Goal: Communication & Community: Answer question/provide support

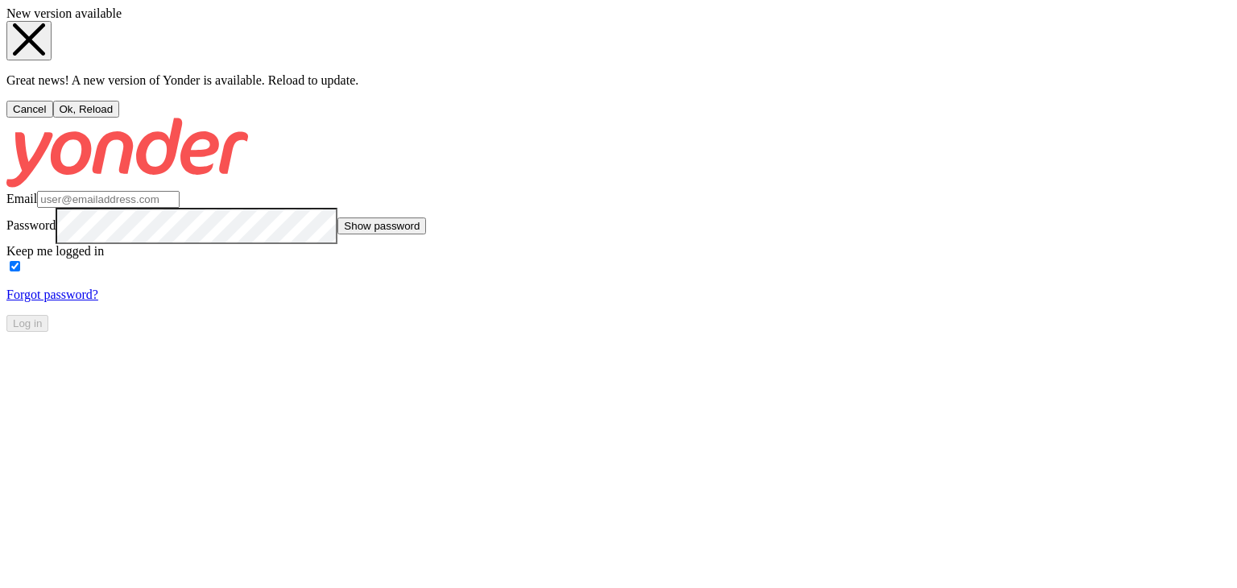
type input "[PERSON_NAME][EMAIL_ADDRESS][DOMAIN_NAME]"
click at [120, 118] on button "Ok, Reload" at bounding box center [86, 109] width 67 height 17
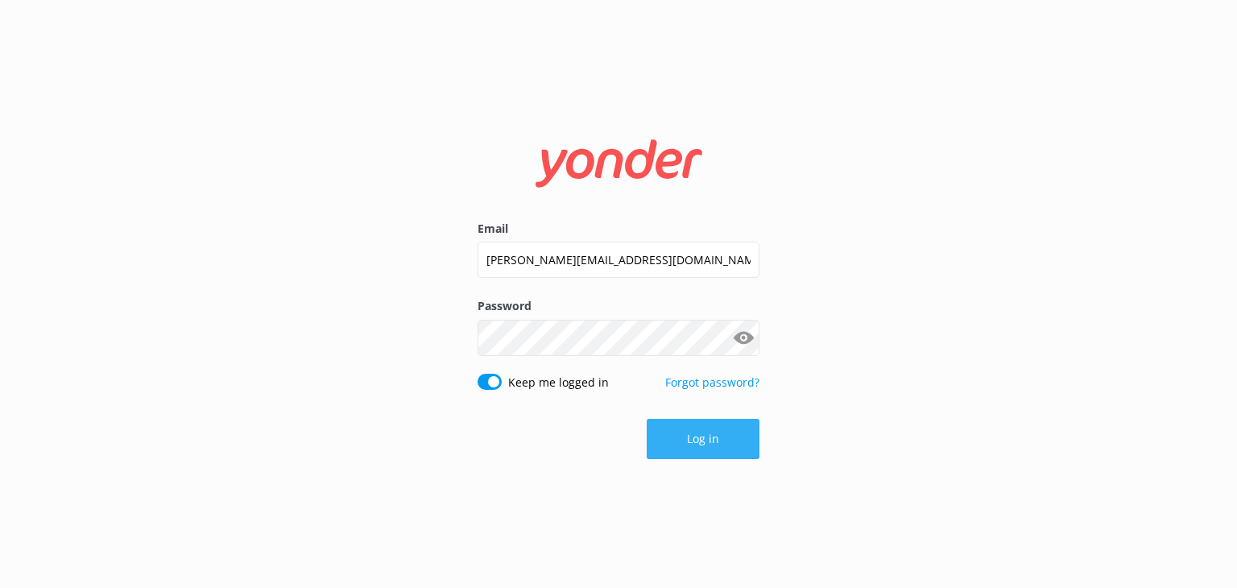
click at [696, 452] on button "Log in" at bounding box center [703, 439] width 113 height 40
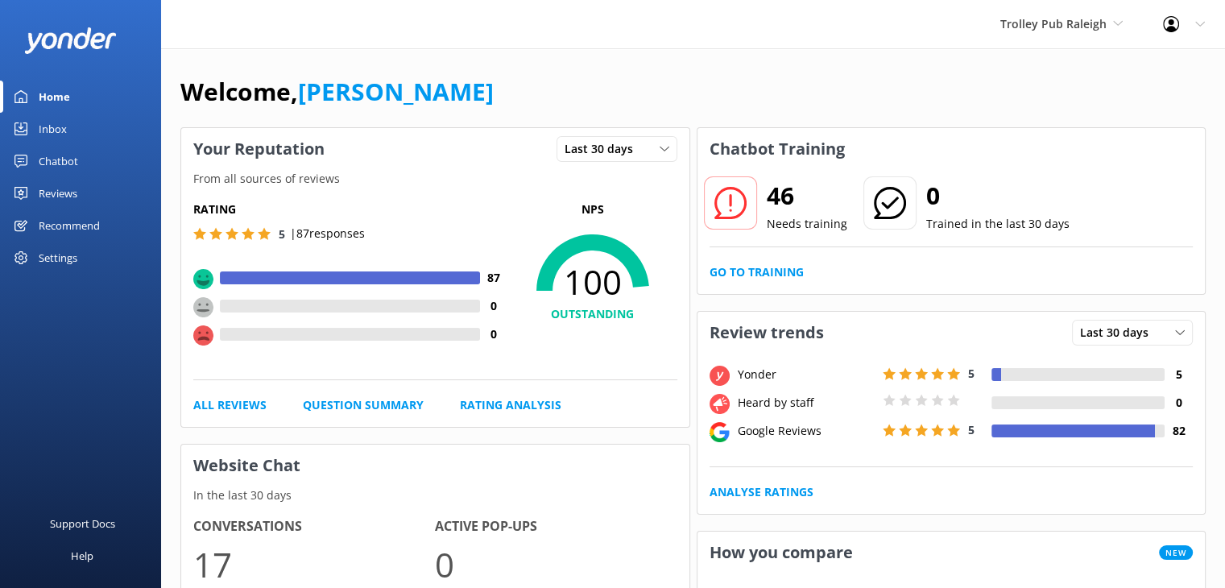
click at [55, 134] on div "Inbox" at bounding box center [53, 129] width 28 height 32
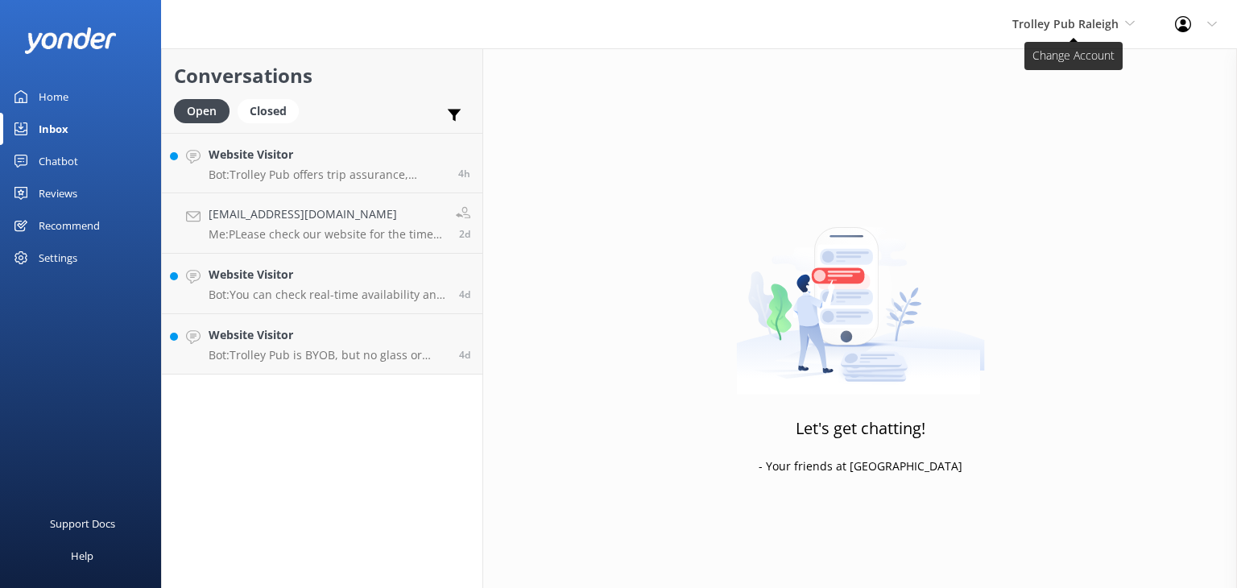
click at [1066, 29] on span "Trolley Pub Raleigh" at bounding box center [1065, 23] width 106 height 15
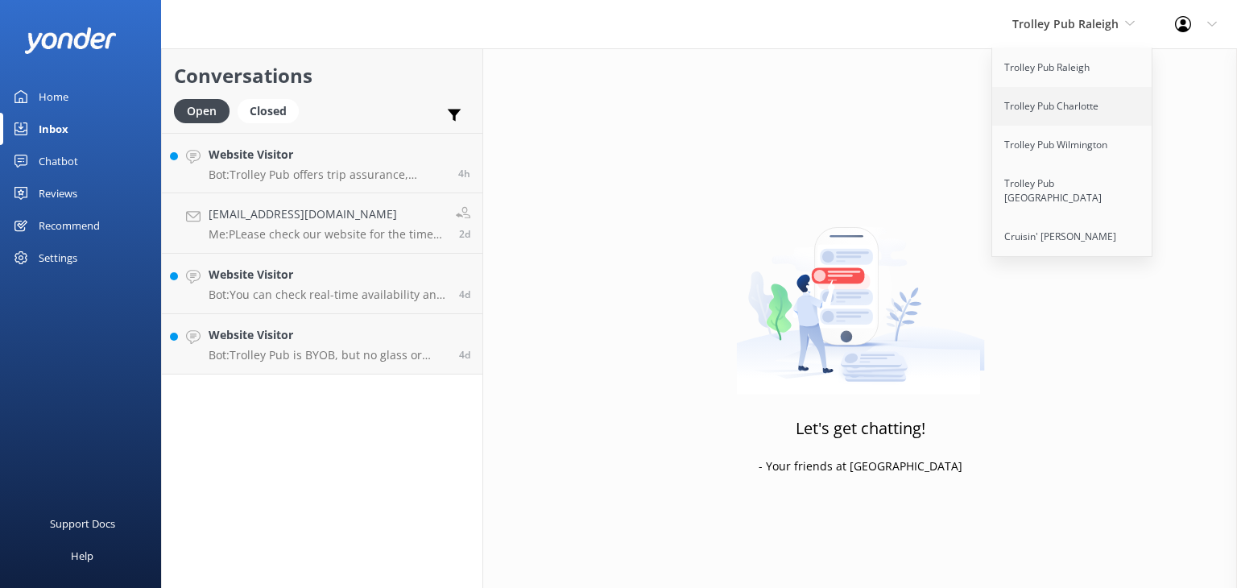
click at [1065, 107] on link "Trolley Pub Charlotte" at bounding box center [1072, 106] width 161 height 39
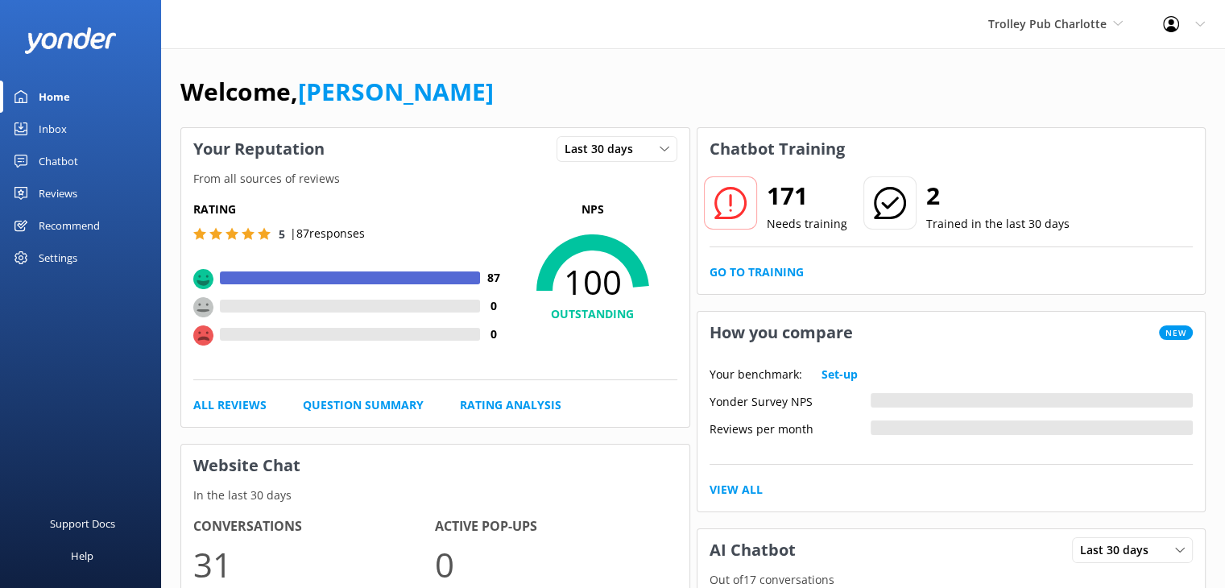
click at [62, 130] on div "Inbox" at bounding box center [53, 129] width 28 height 32
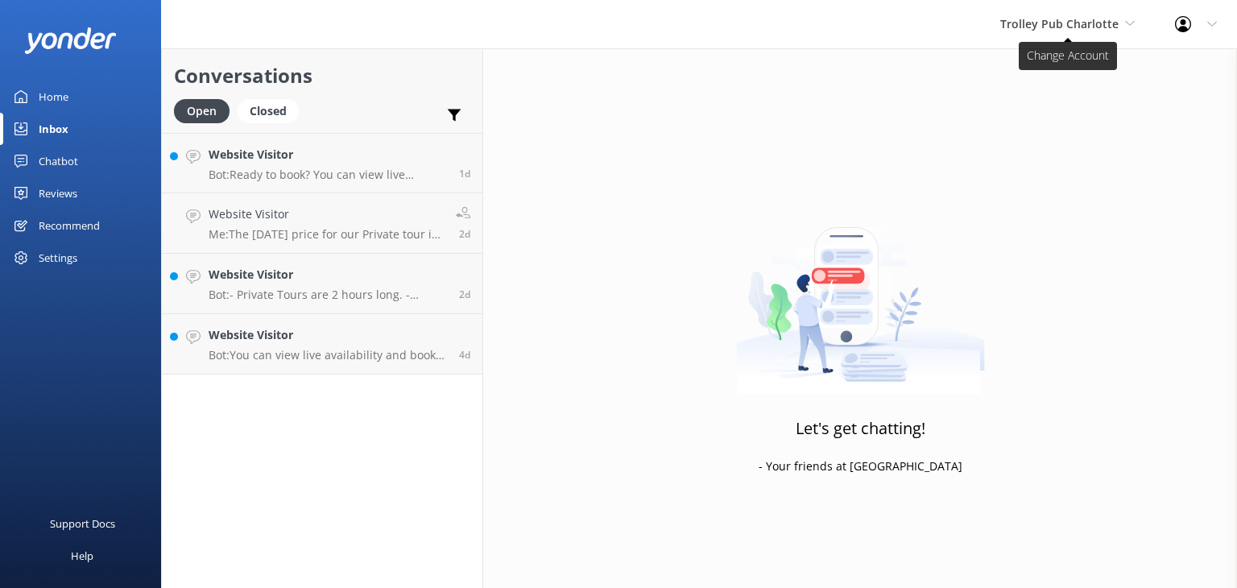
click at [1096, 27] on span "Trolley Pub Charlotte" at bounding box center [1059, 23] width 118 height 15
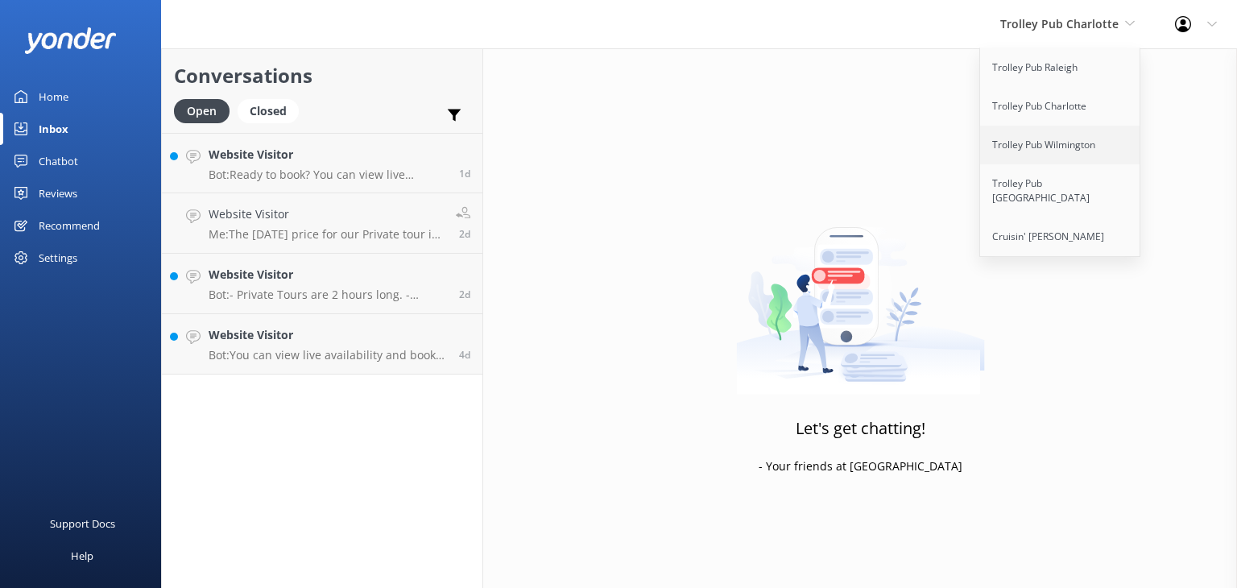
click at [1076, 141] on link "Trolley Pub Wilmington" at bounding box center [1060, 145] width 161 height 39
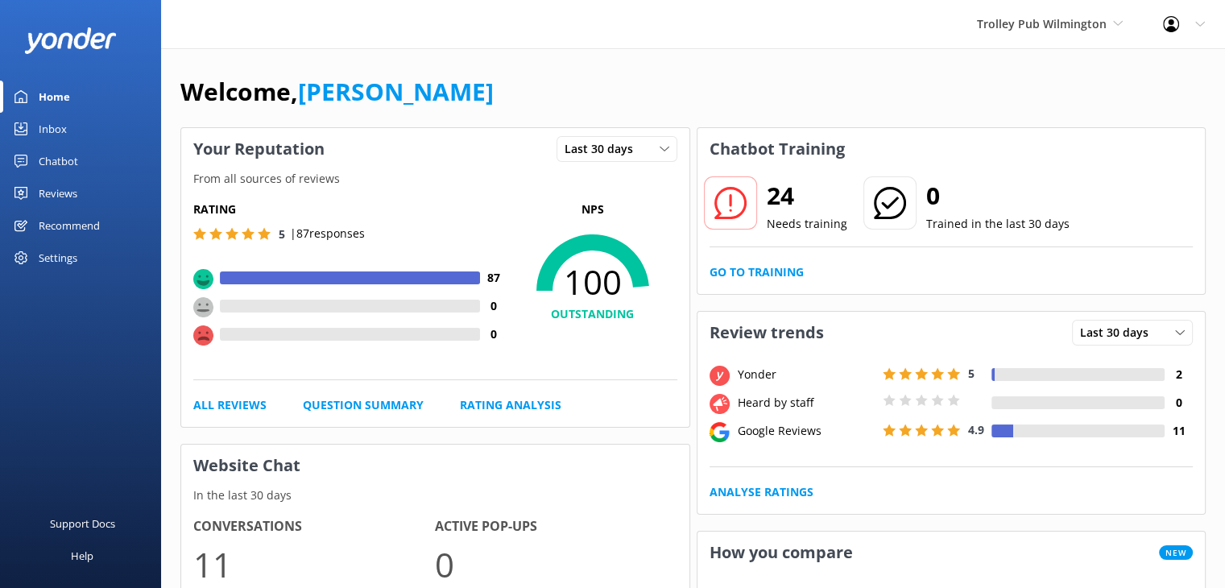
click at [58, 133] on div "Inbox" at bounding box center [53, 129] width 28 height 32
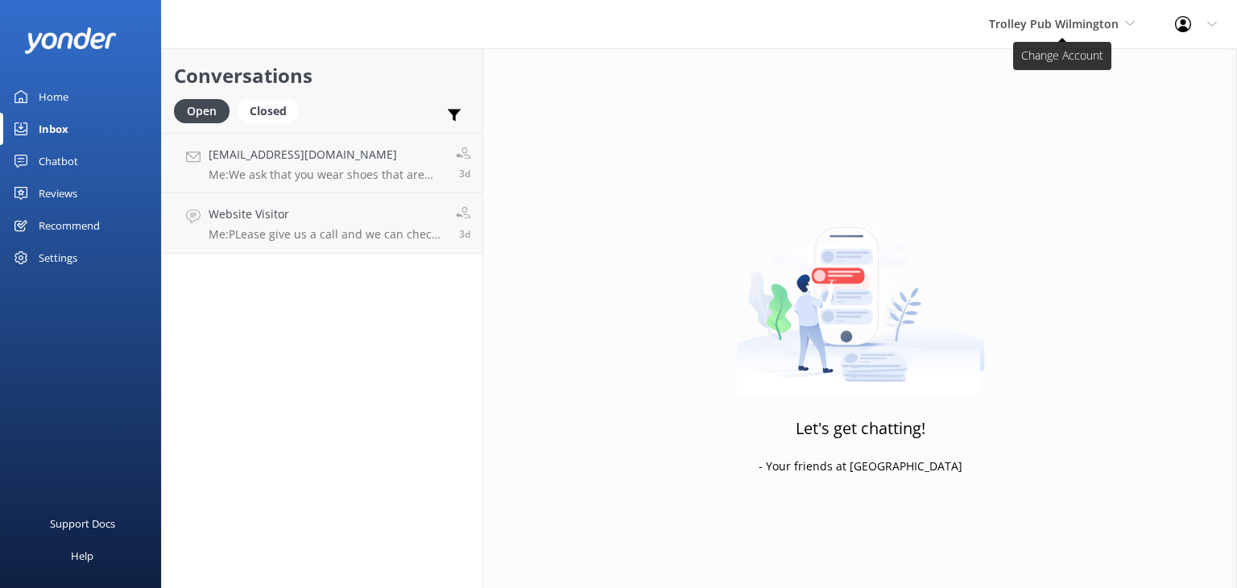
click at [1089, 28] on span "Trolley Pub Wilmington" at bounding box center [1054, 23] width 130 height 15
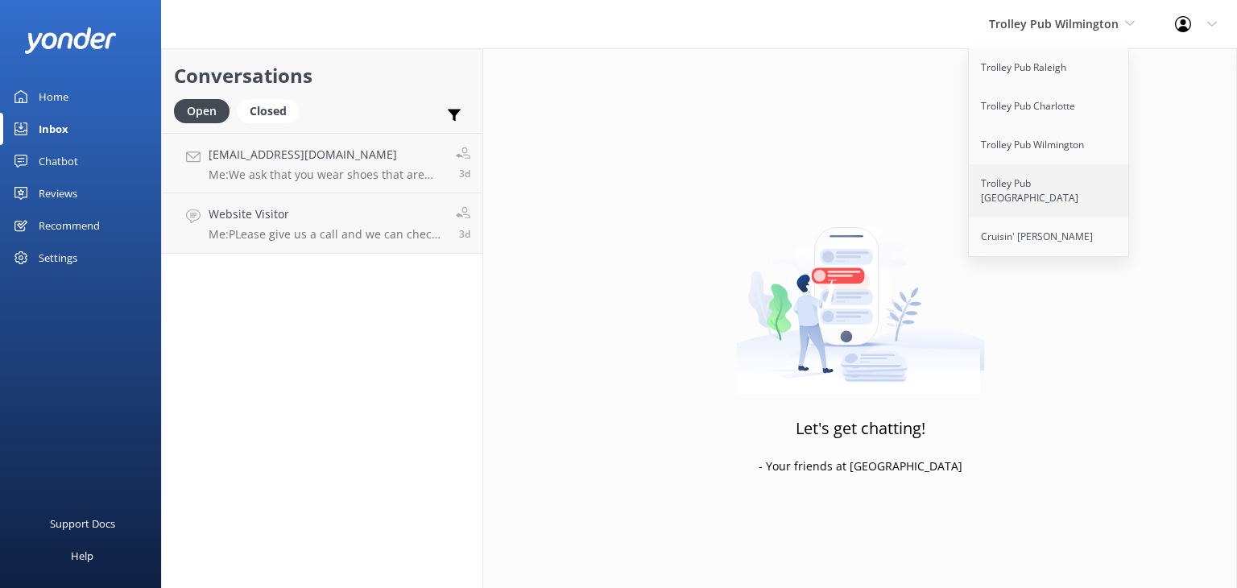
click at [1052, 180] on link "Trolley Pub Durham" at bounding box center [1049, 190] width 161 height 53
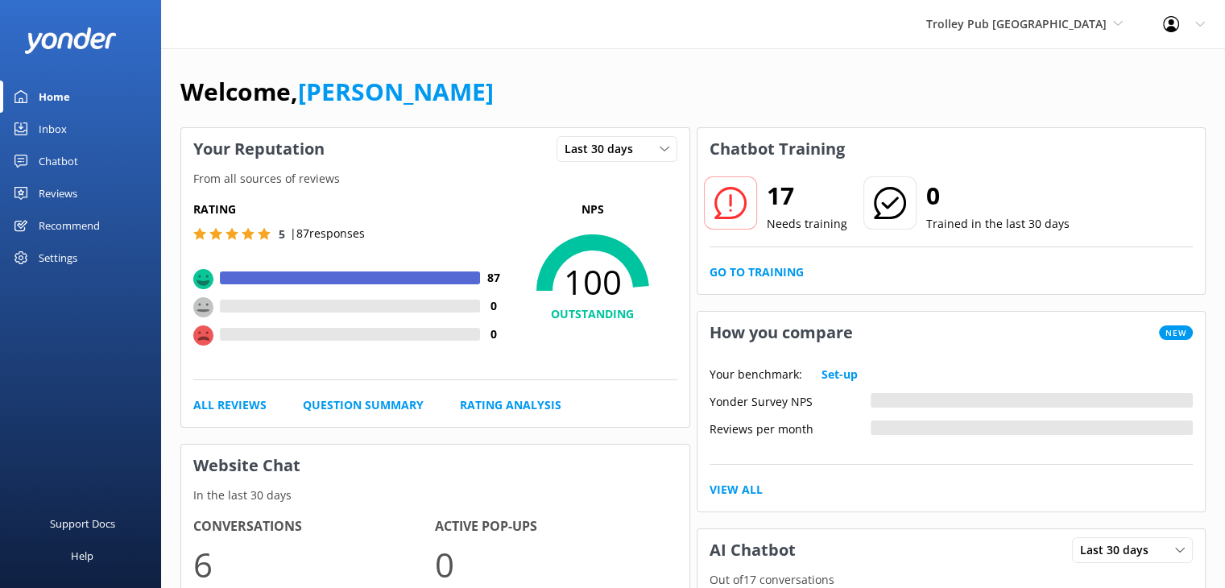
click at [56, 134] on div "Inbox" at bounding box center [53, 129] width 28 height 32
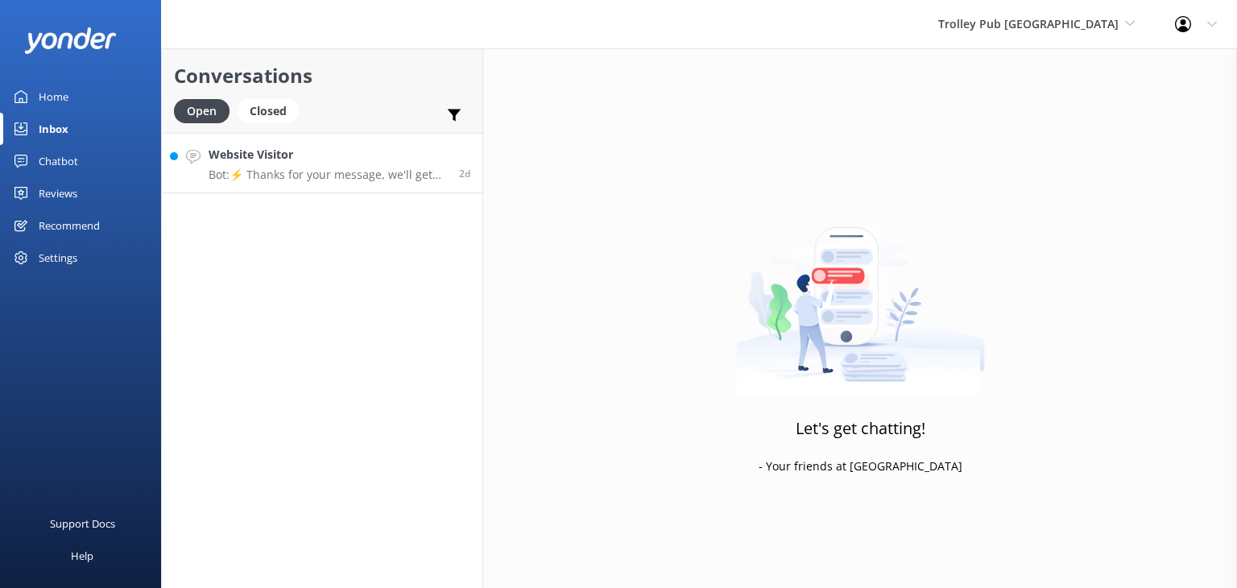
click at [303, 176] on p "Bot: ⚡ Thanks for your message, we'll get back to you as soon as we can. You're…" at bounding box center [328, 174] width 238 height 14
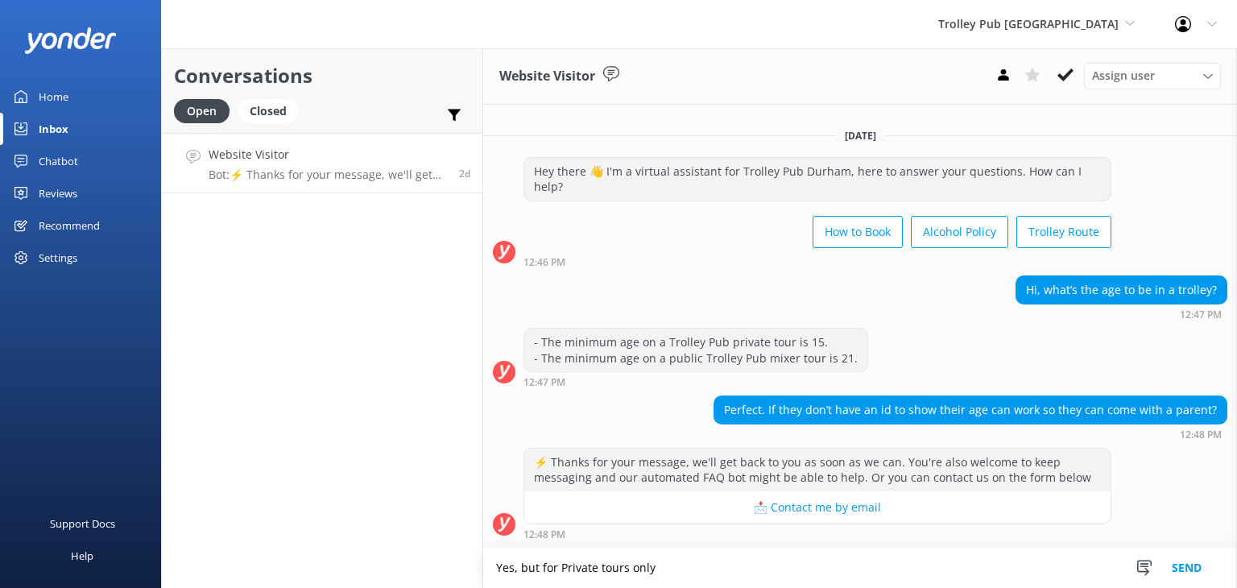
type textarea "Yes, but for Private tours only"
click at [1184, 572] on button "Send" at bounding box center [1186, 568] width 60 height 40
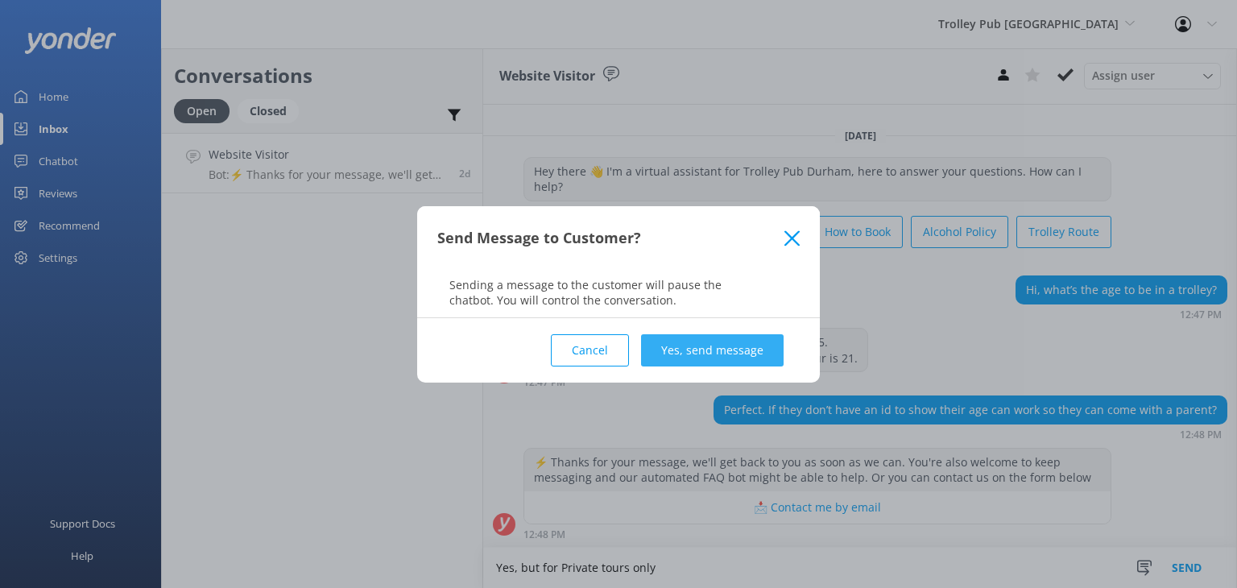
click at [770, 352] on button "Yes, send message" at bounding box center [712, 350] width 143 height 32
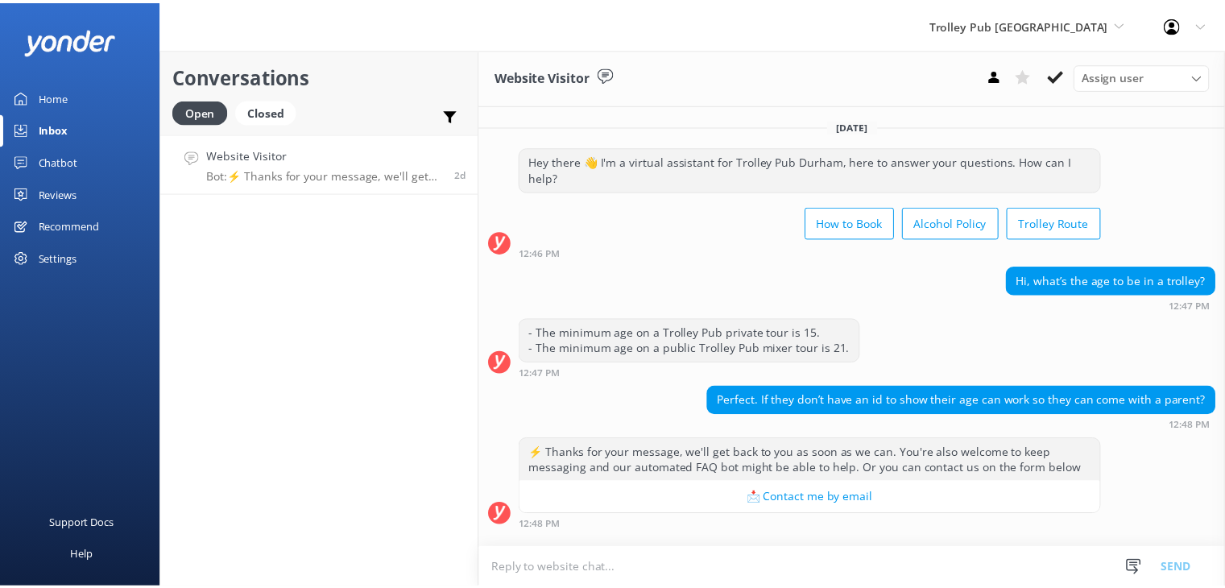
scroll to position [122, 0]
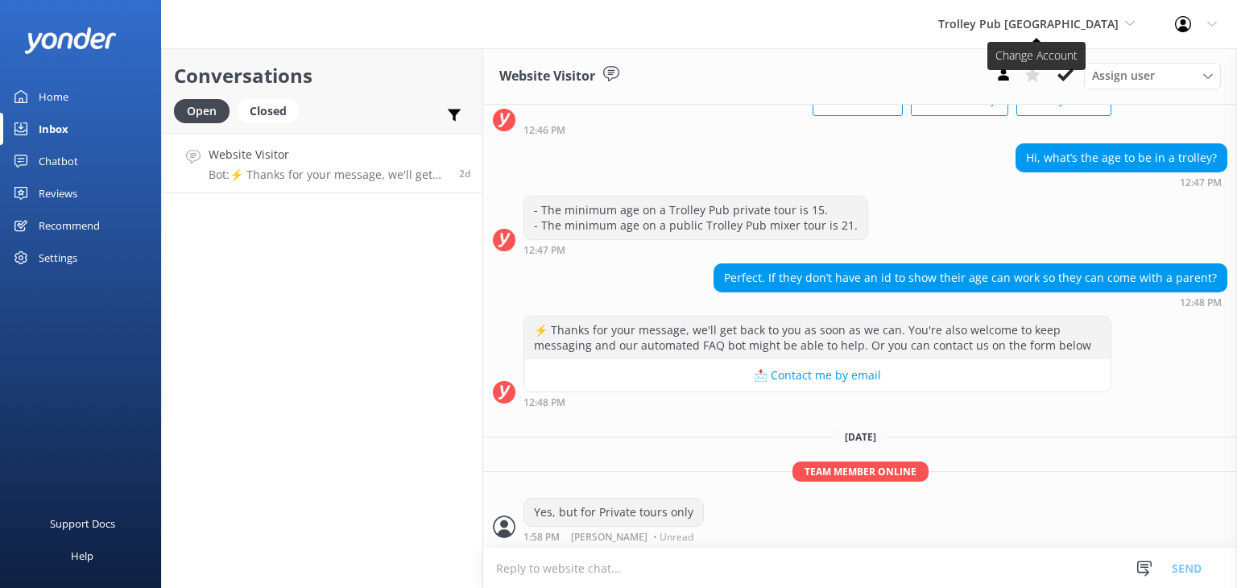
click at [1069, 24] on span "Trolley Pub Durham" at bounding box center [1028, 23] width 180 height 15
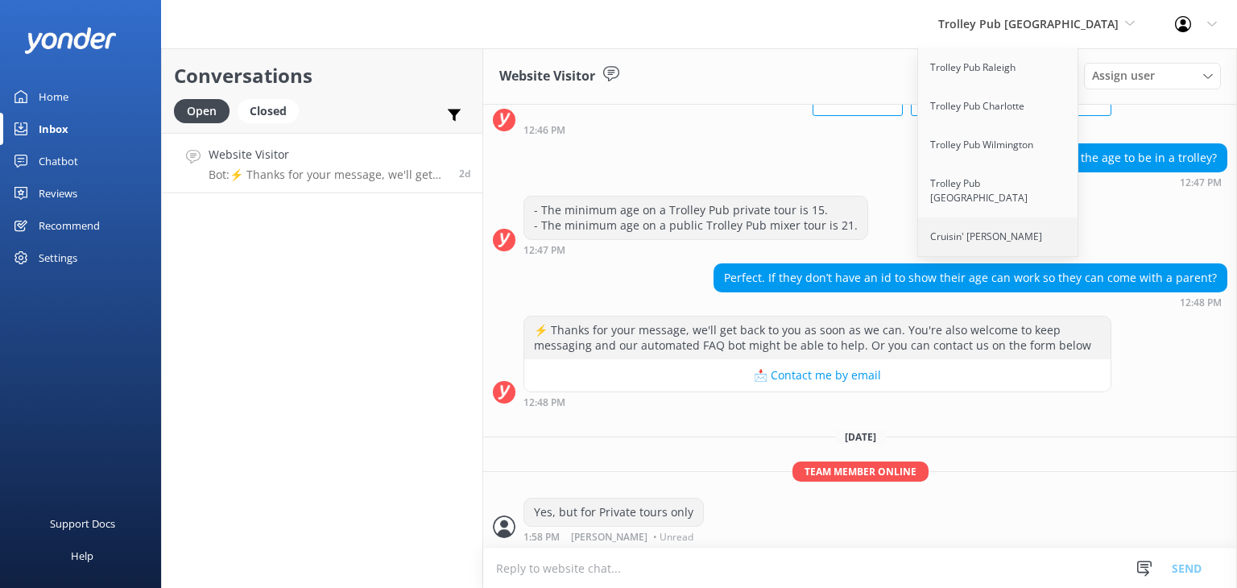
click at [1056, 223] on link "Cruisin' Tikis Wilmington" at bounding box center [998, 236] width 161 height 39
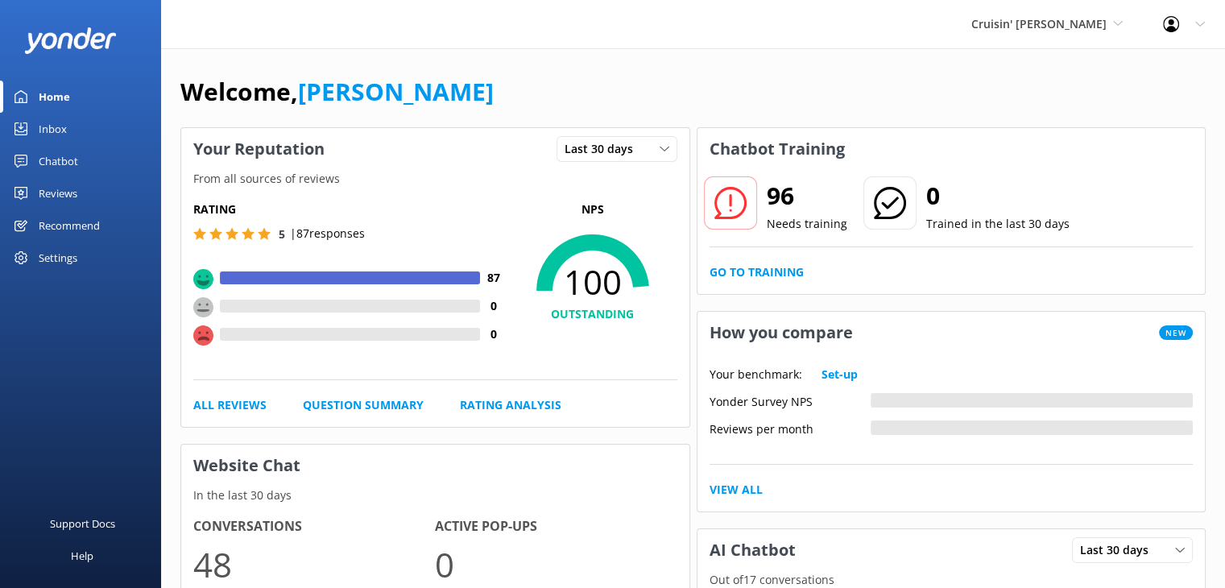
click at [56, 131] on div "Inbox" at bounding box center [53, 129] width 28 height 32
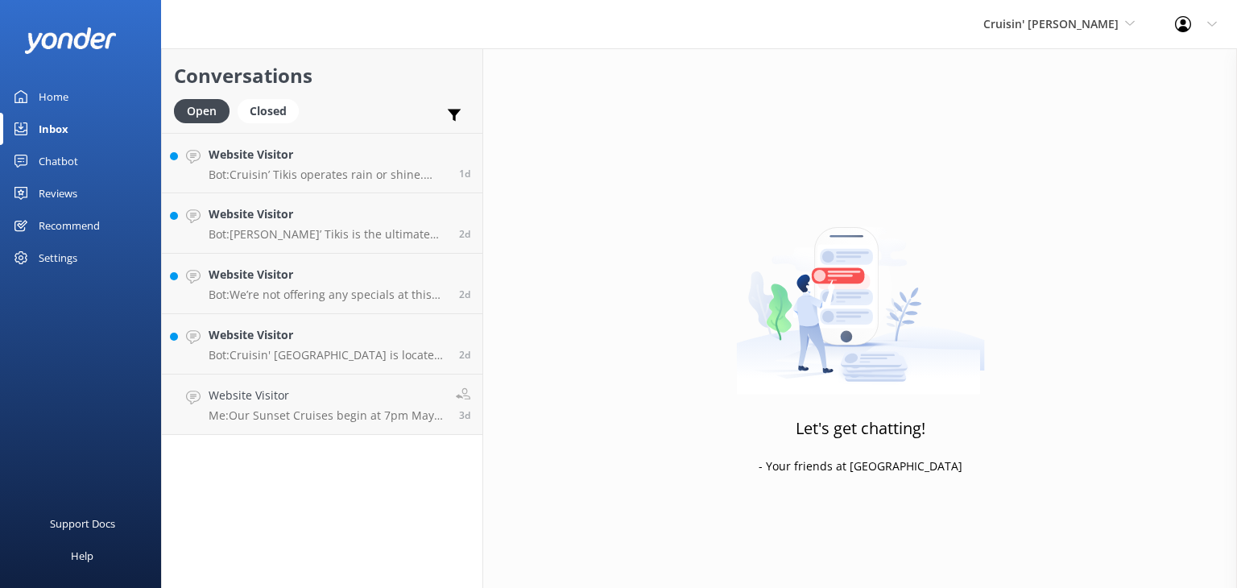
click at [51, 96] on div "Home" at bounding box center [54, 97] width 30 height 32
